Goal: Find specific fact

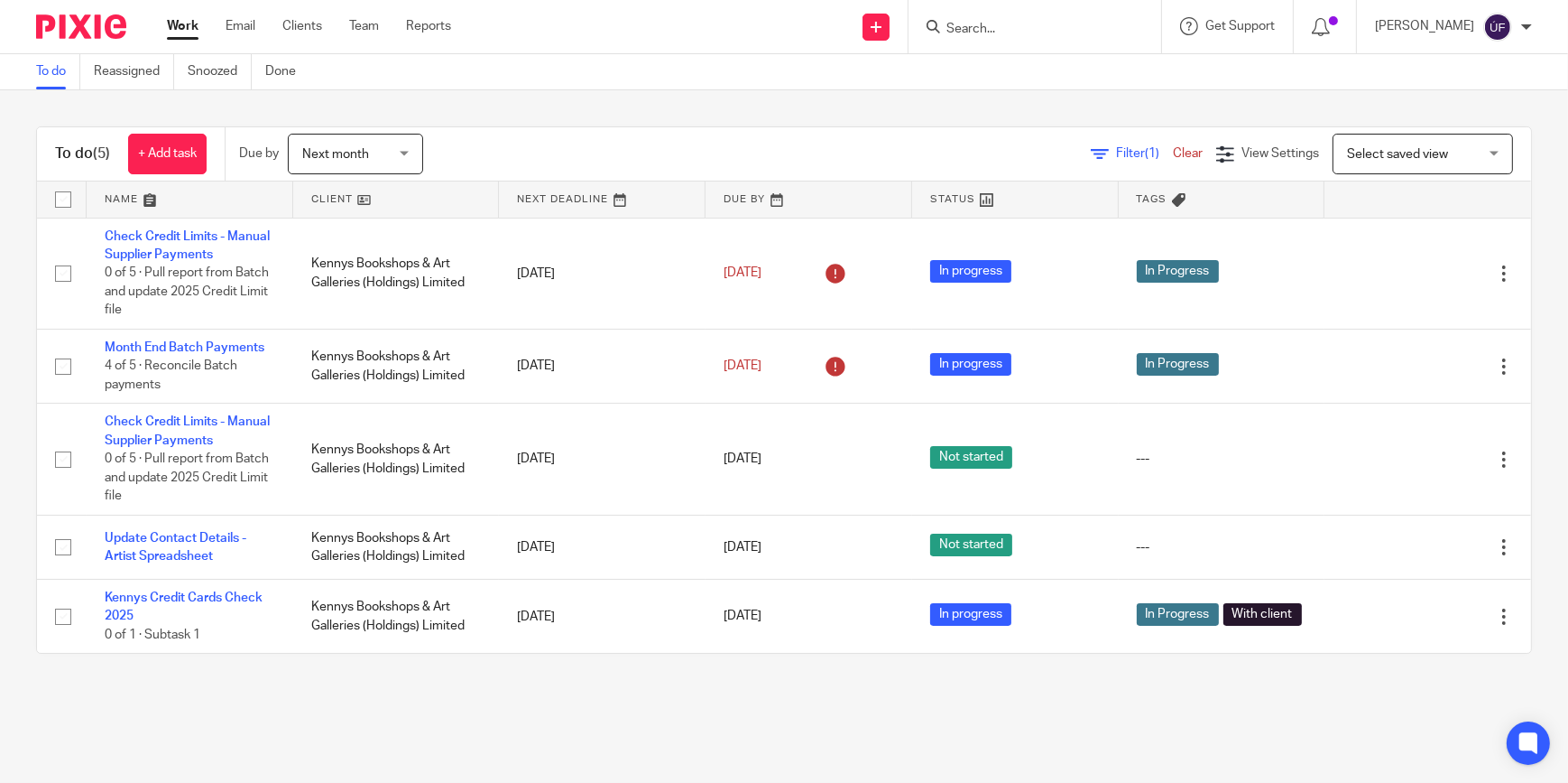
click at [1045, 28] on input "Search" at bounding box center [1026, 29] width 162 height 17
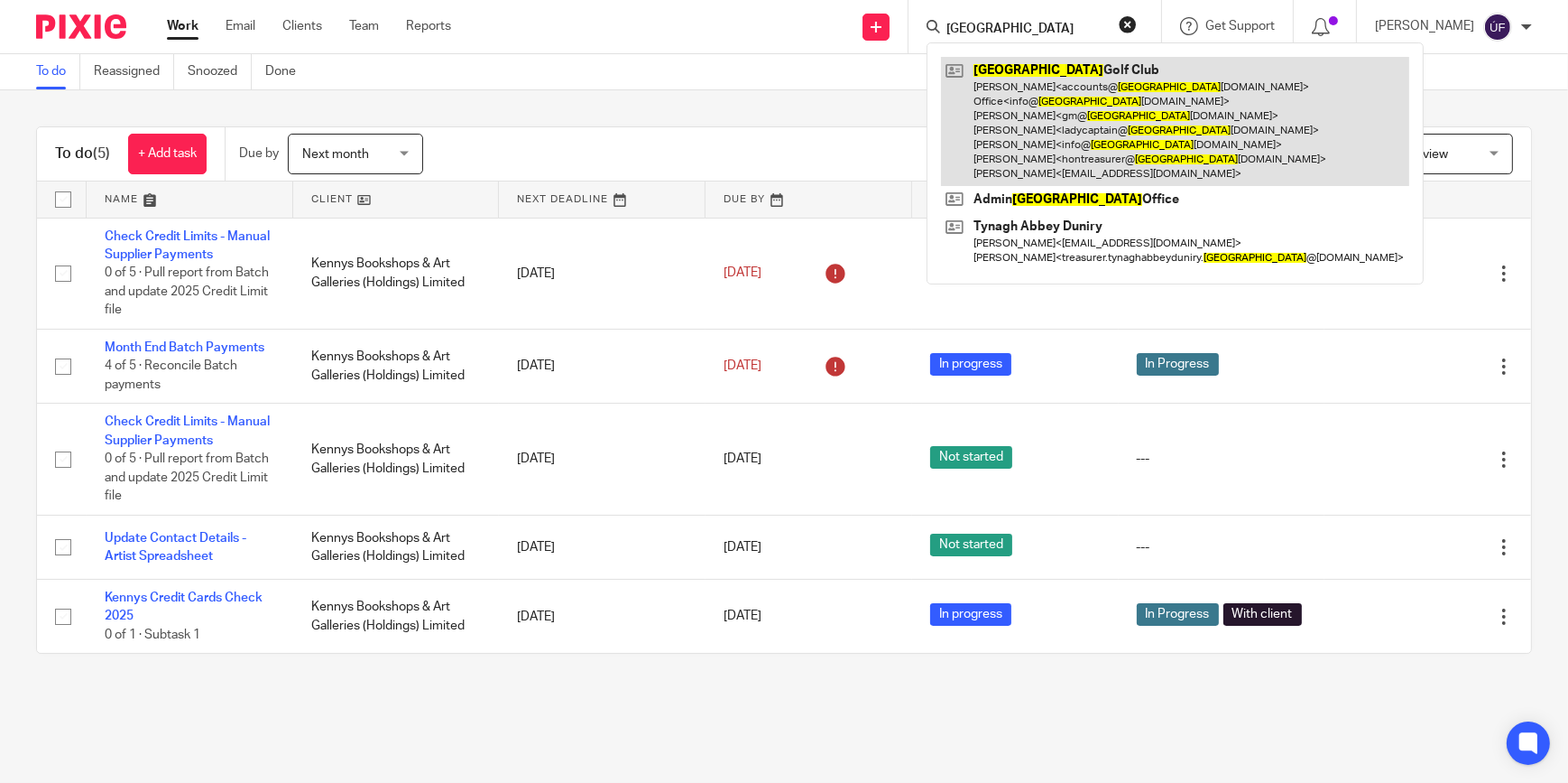
type input "[GEOGRAPHIC_DATA]"
click at [1077, 74] on link at bounding box center [1175, 121] width 469 height 129
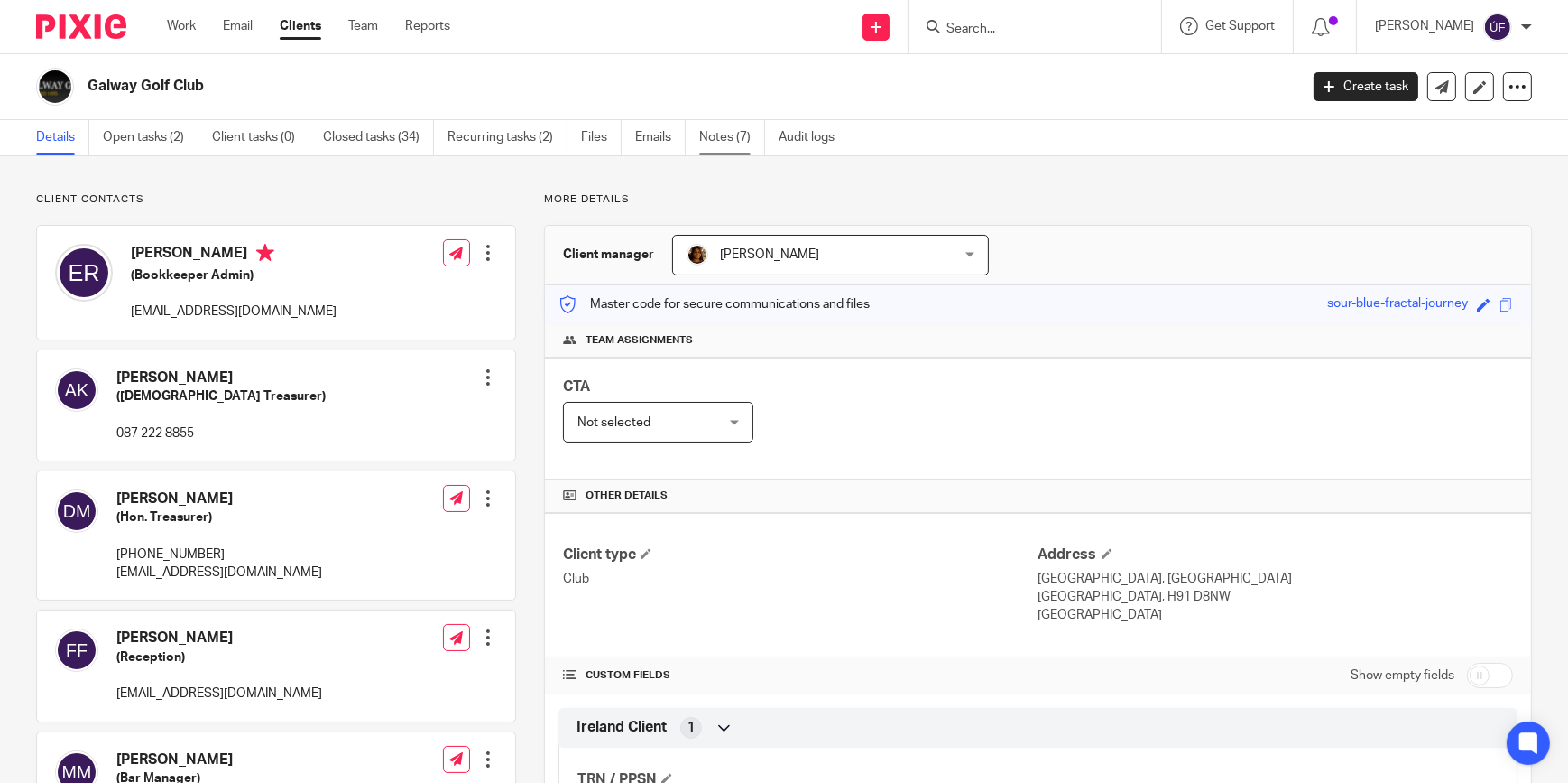
click at [712, 143] on link "Notes (7)" at bounding box center [732, 137] width 66 height 35
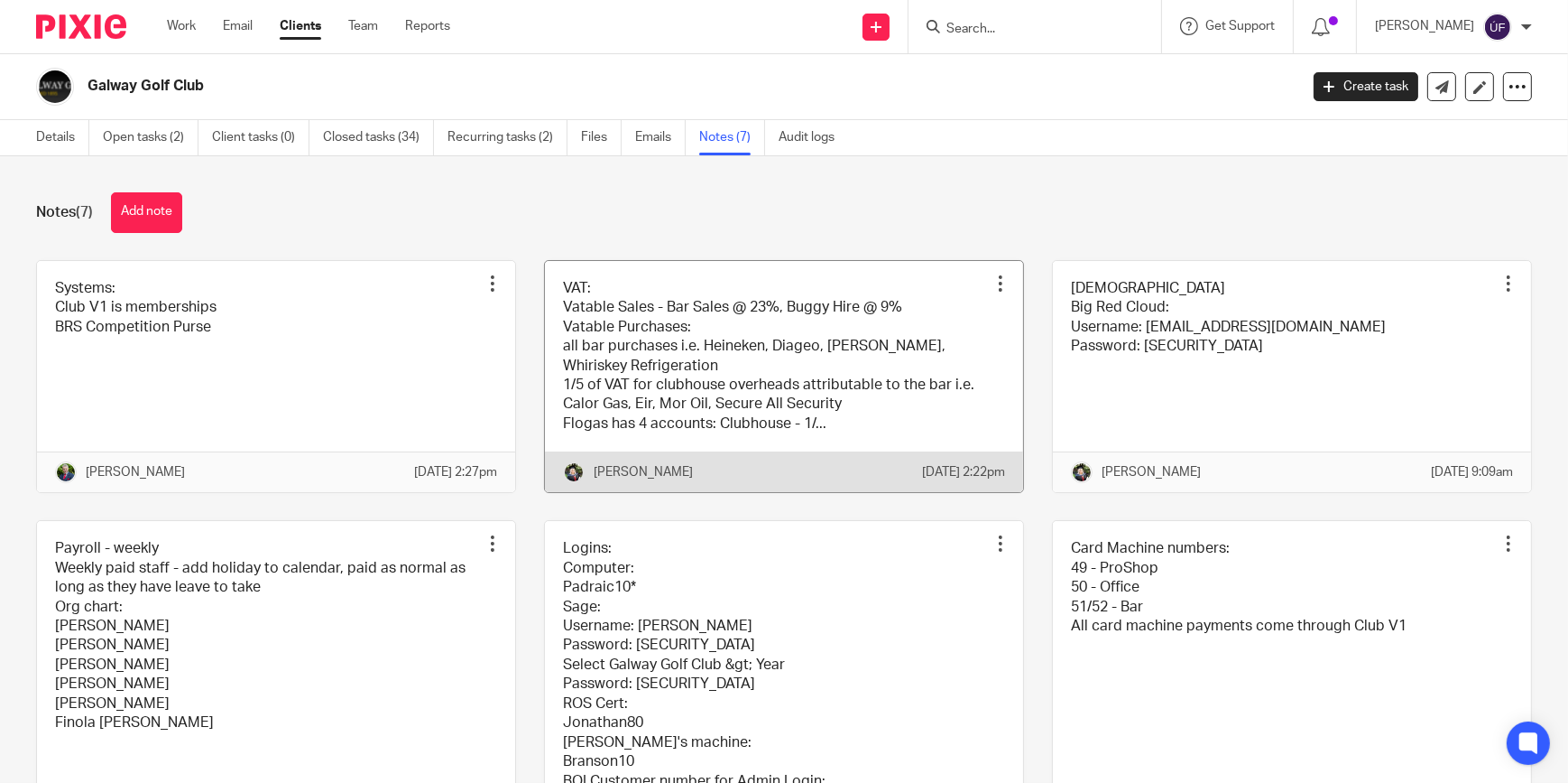
click at [704, 397] on link at bounding box center [784, 376] width 478 height 231
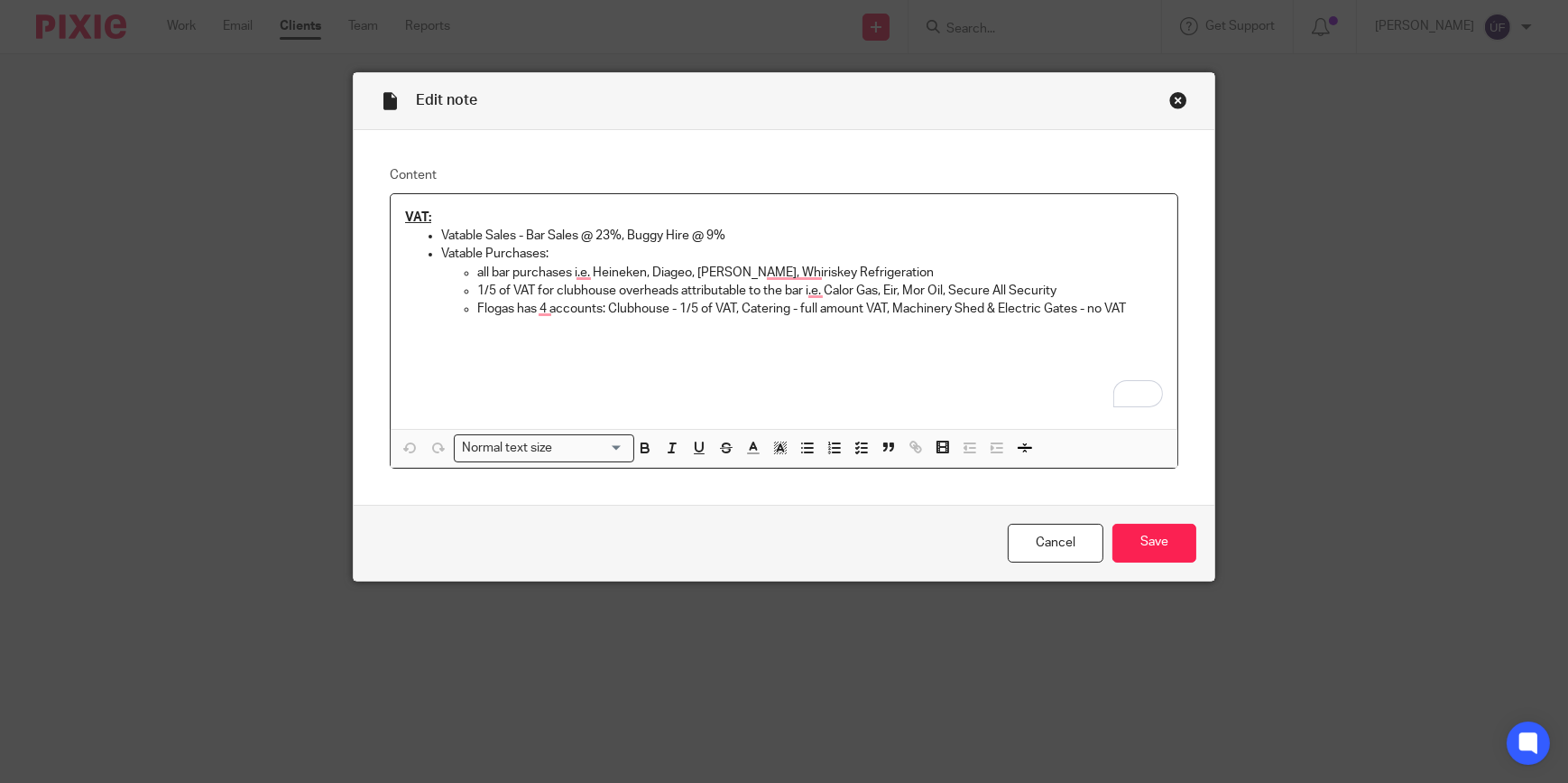
click at [1135, 307] on p "Flogas has 4 accounts: Clubhouse - 1/5 of VAT, Catering - full amount VAT, Mach…" at bounding box center [819, 308] width 685 height 18
click at [624, 308] on p "Flogas has 4 accounts: Clubhouse - 1/5 of VAT, Catering - full amount VAT, Mach…" at bounding box center [819, 308] width 685 height 18
drag, startPoint x: 976, startPoint y: 306, endPoint x: 888, endPoint y: 305, distance: 88.0
click at [888, 305] on p "Flogas has 4 accounts: Clubhouse - 1/5 of VAT, Catering - full amount VAT, Mach…" at bounding box center [819, 308] width 685 height 18
click at [861, 385] on div "VAT: Vatable Sales - Bar Sales @ 23%, Buggy Hire @ 9% Vatable Purchases: all ba…" at bounding box center [784, 311] width 786 height 234
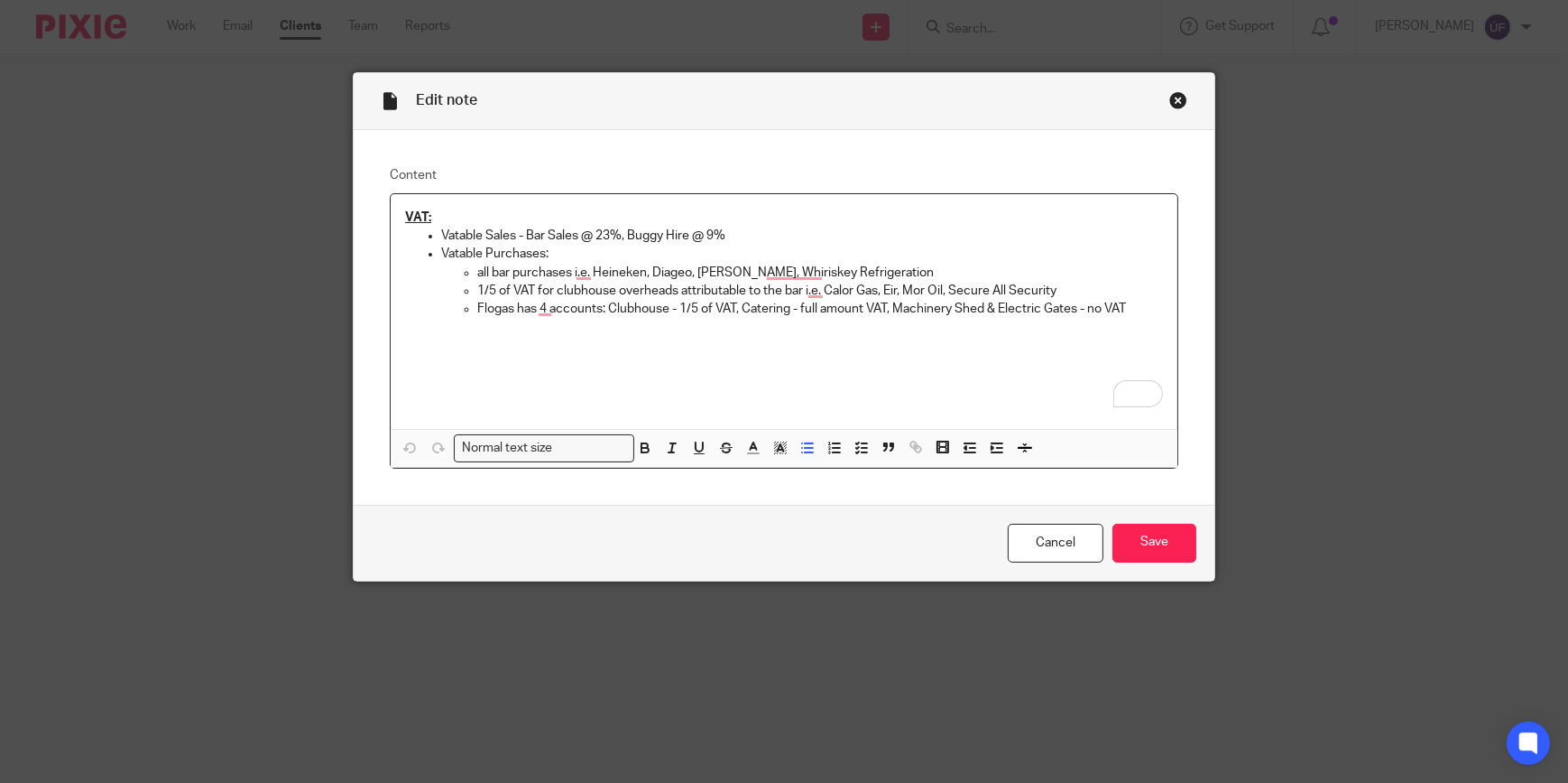
click at [905, 307] on p "Flogas has 4 accounts: Clubhouse - 1/5 of VAT, Catering - full amount VAT, Mach…" at bounding box center [819, 308] width 685 height 18
copy p "Machinery"
